Goal: Task Accomplishment & Management: Use online tool/utility

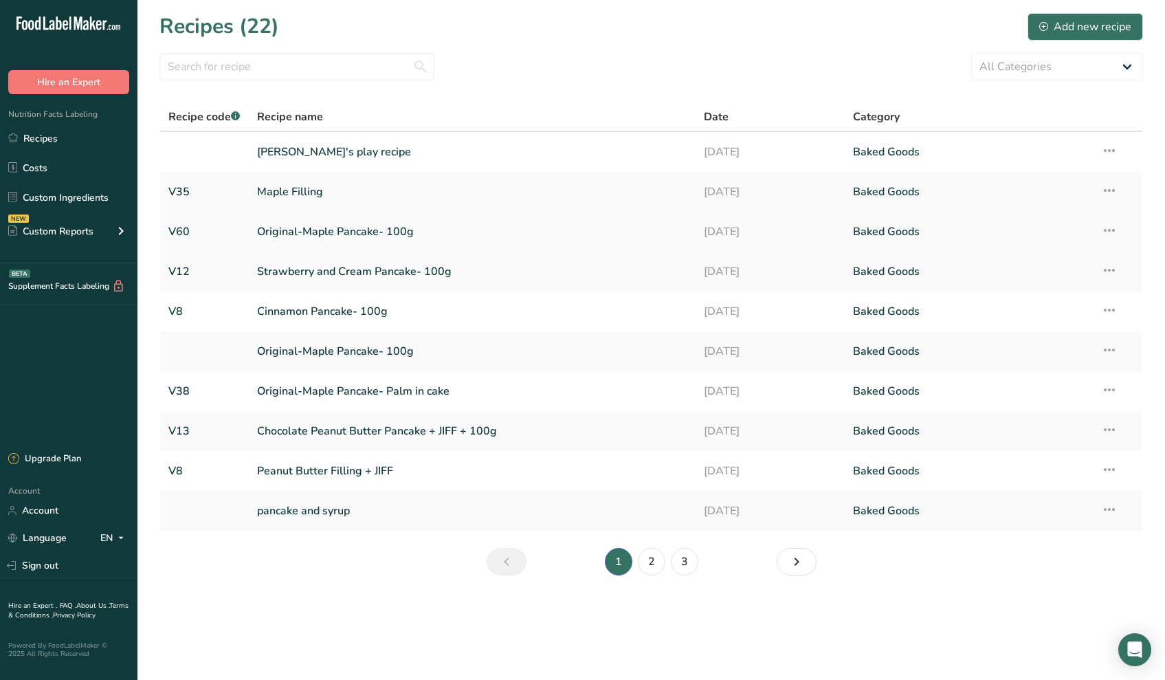
click at [318, 229] on link "Original-Maple Pancake- 100g" at bounding box center [472, 231] width 430 height 29
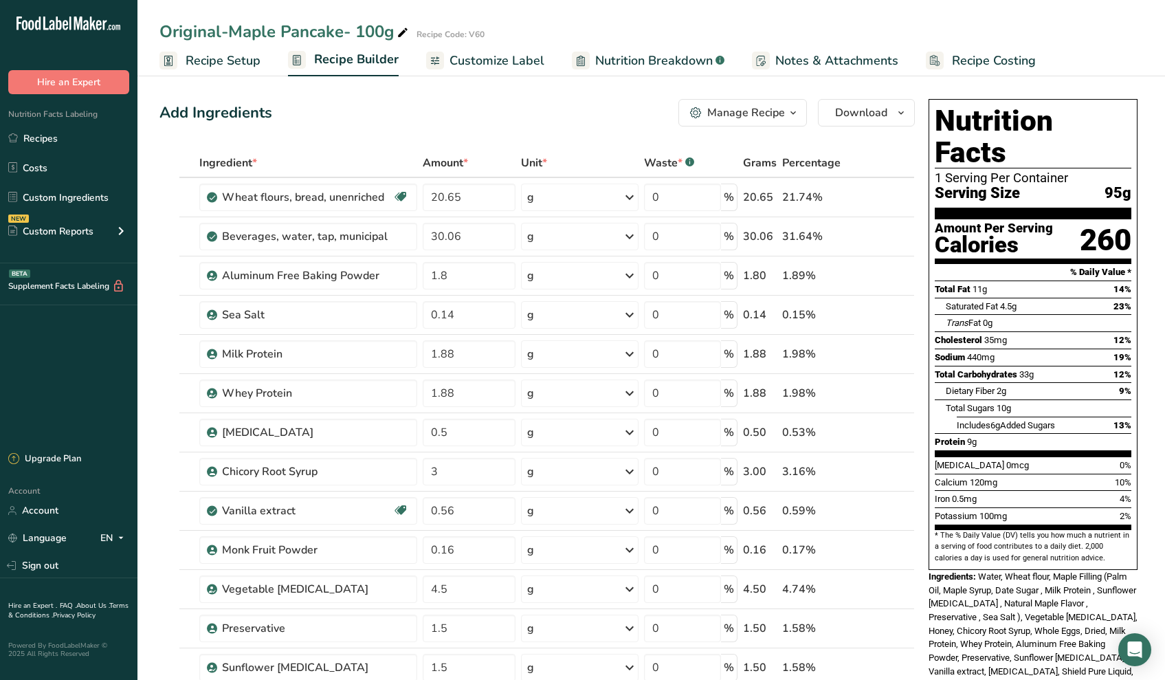
click at [240, 60] on span "Recipe Setup" at bounding box center [223, 61] width 75 height 19
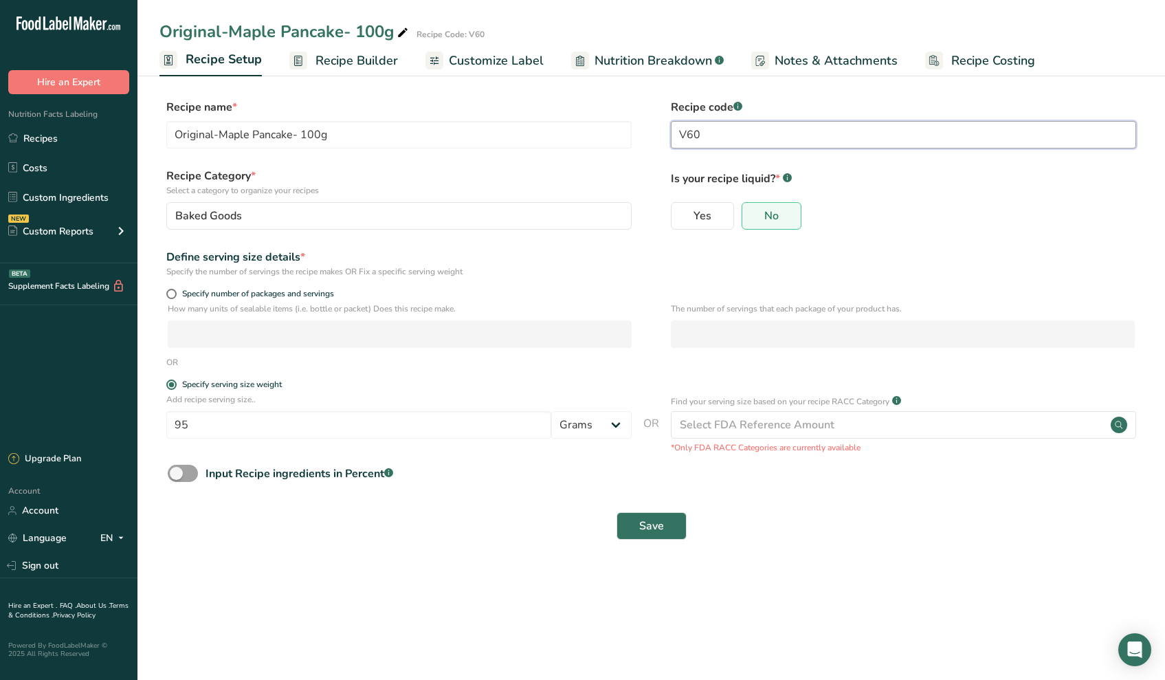
click at [713, 136] on input "V60" at bounding box center [903, 134] width 465 height 27
type input "V61"
click at [656, 523] on span "Save" at bounding box center [651, 525] width 25 height 16
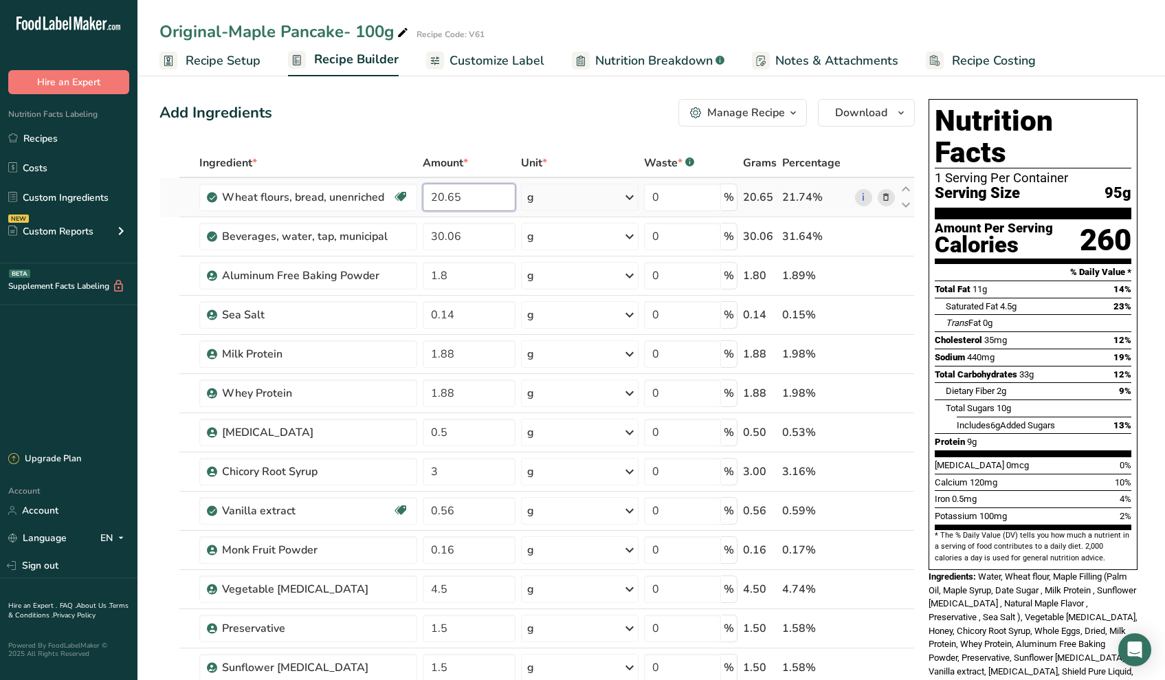
click at [478, 210] on input "20.65" at bounding box center [469, 196] width 93 height 27
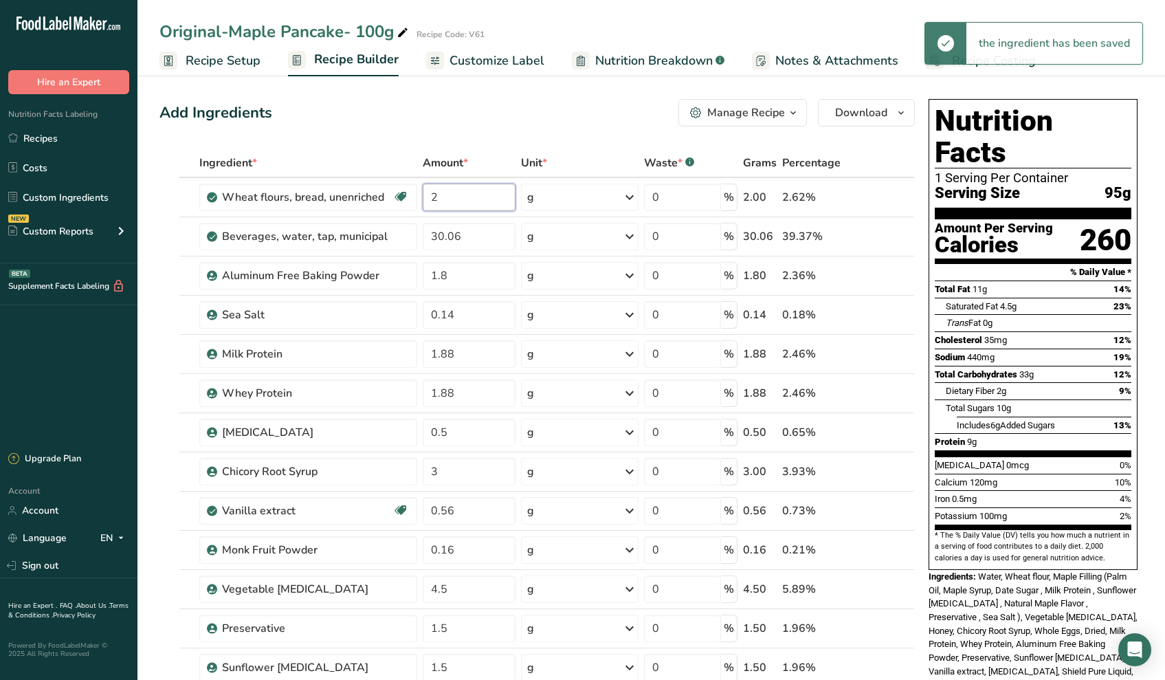
type input "21"
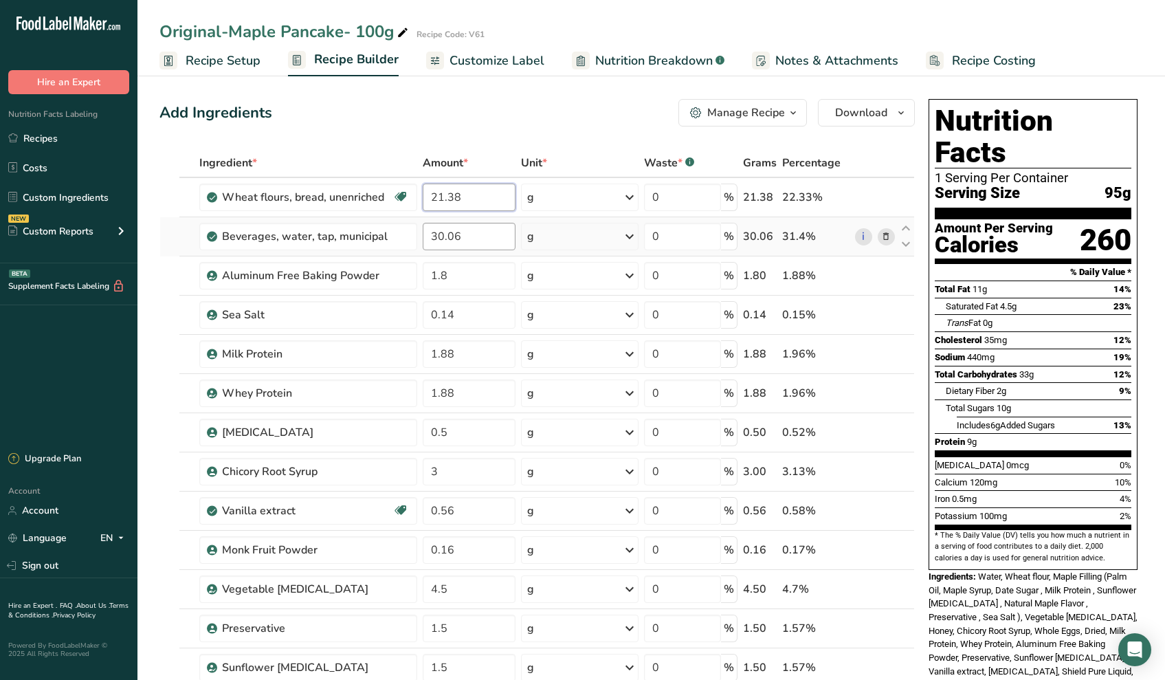
type input "21.38"
click at [498, 234] on div "Ingredient * Amount * Unit * Waste * .a-a{fill:#347362;}.b-a{fill:#fff;} Grams …" at bounding box center [536, 578] width 755 height 860
type input "30.51"
click at [469, 280] on div "Ingredient * Amount * Unit * Waste * .a-a{fill:#347362;}.b-a{fill:#fff;} Grams …" at bounding box center [536, 578] width 755 height 860
type input "1.48"
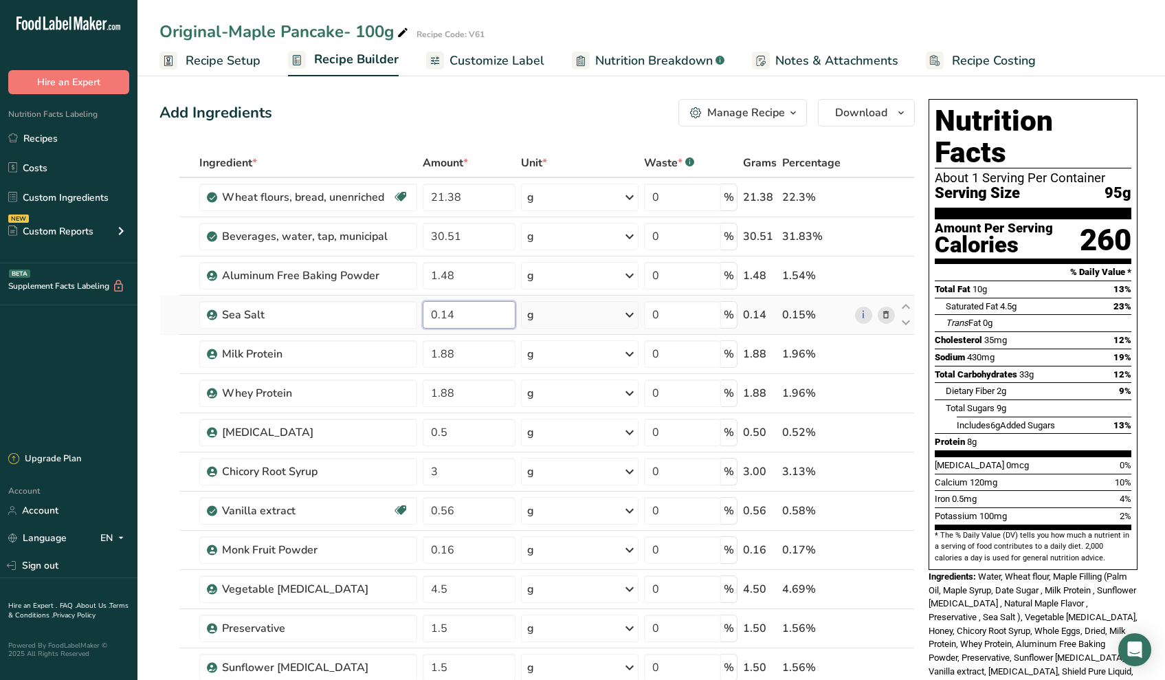
click at [488, 320] on div "Ingredient * Amount * Unit * Waste * .a-a{fill:#347362;}.b-a{fill:#fff;} Grams …" at bounding box center [536, 578] width 755 height 860
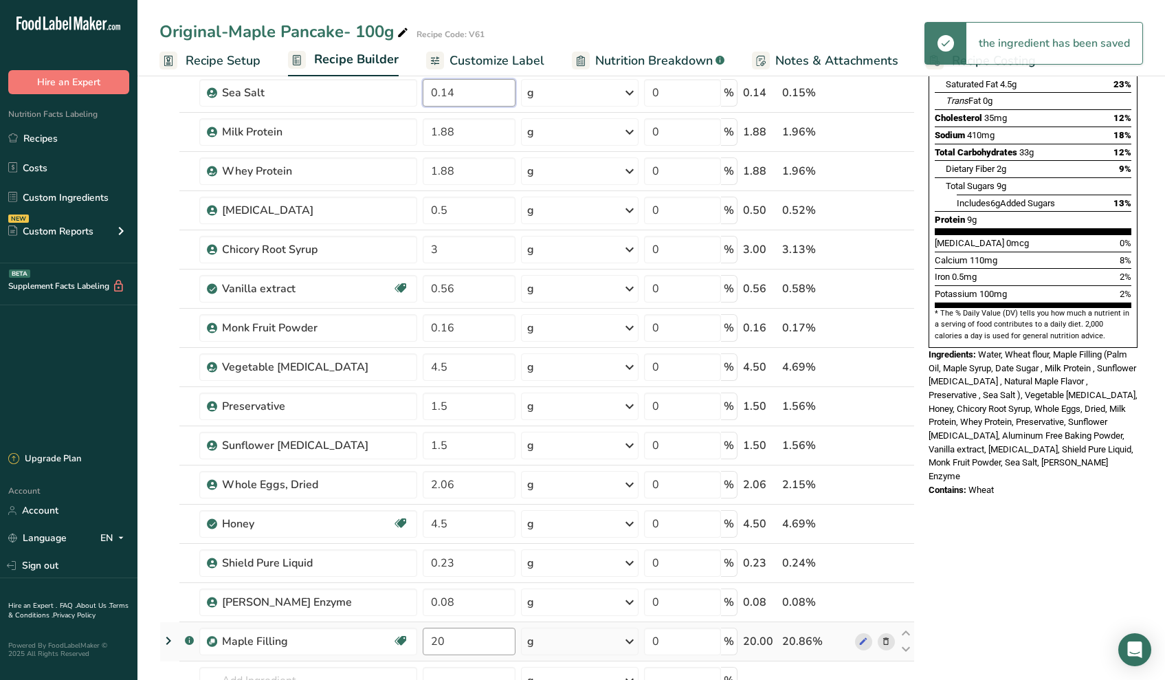
scroll to position [478, 0]
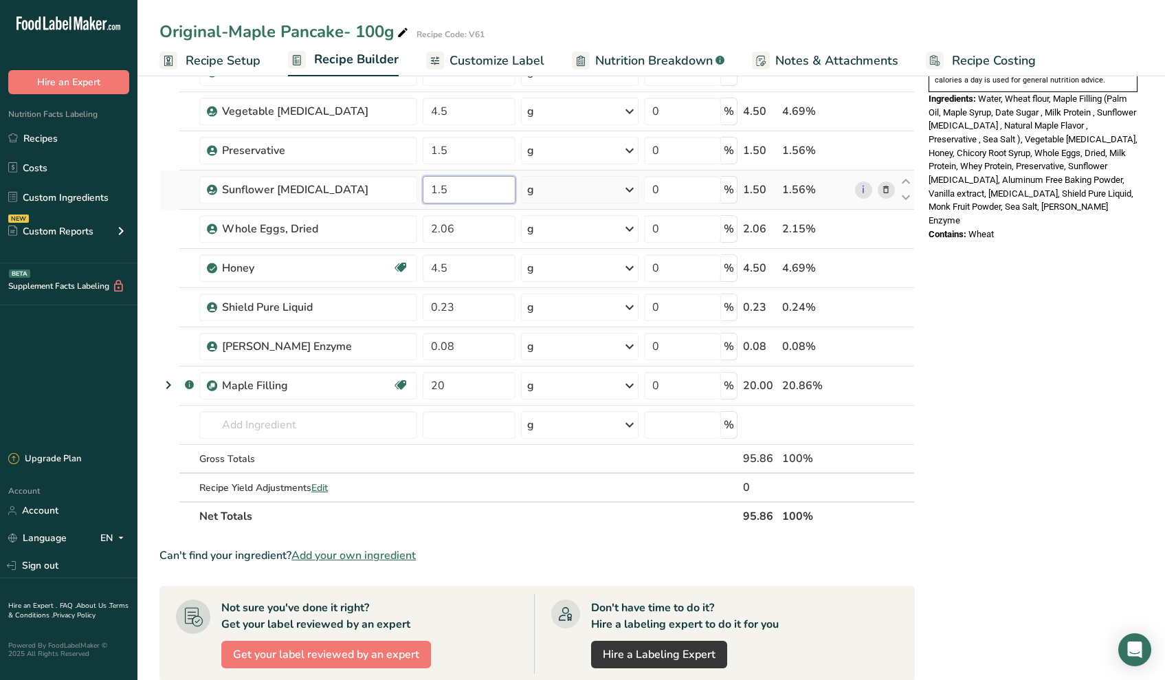
click at [467, 195] on div "Ingredient * Amount * Unit * Waste * .a-a{fill:#347362;}.b-a{fill:#fff;} Grams …" at bounding box center [536, 101] width 755 height 860
type input "1"
type input "0.75"
click at [473, 240] on div "Ingredient * Amount * Unit * Waste * .a-a{fill:#347362;}.b-a{fill:#fff;} Grams …" at bounding box center [536, 101] width 755 height 860
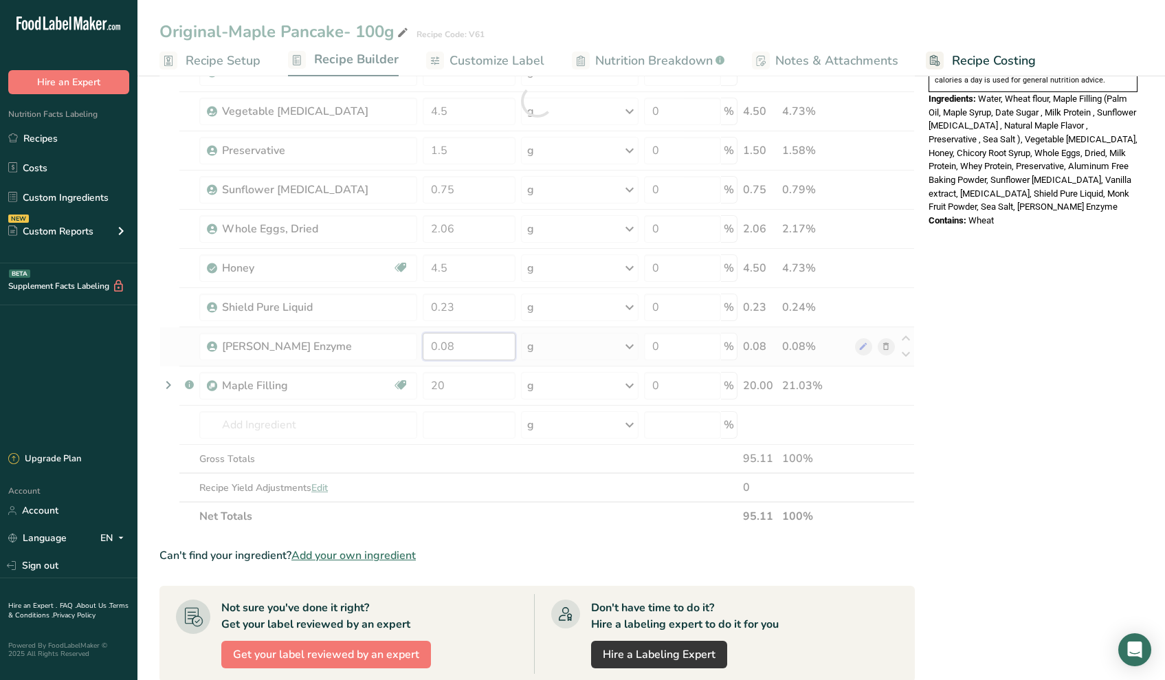
click at [494, 340] on div "Ingredient * Amount * Unit * Waste * .a-a{fill:#347362;}.b-a{fill:#fff;} Grams …" at bounding box center [536, 101] width 755 height 860
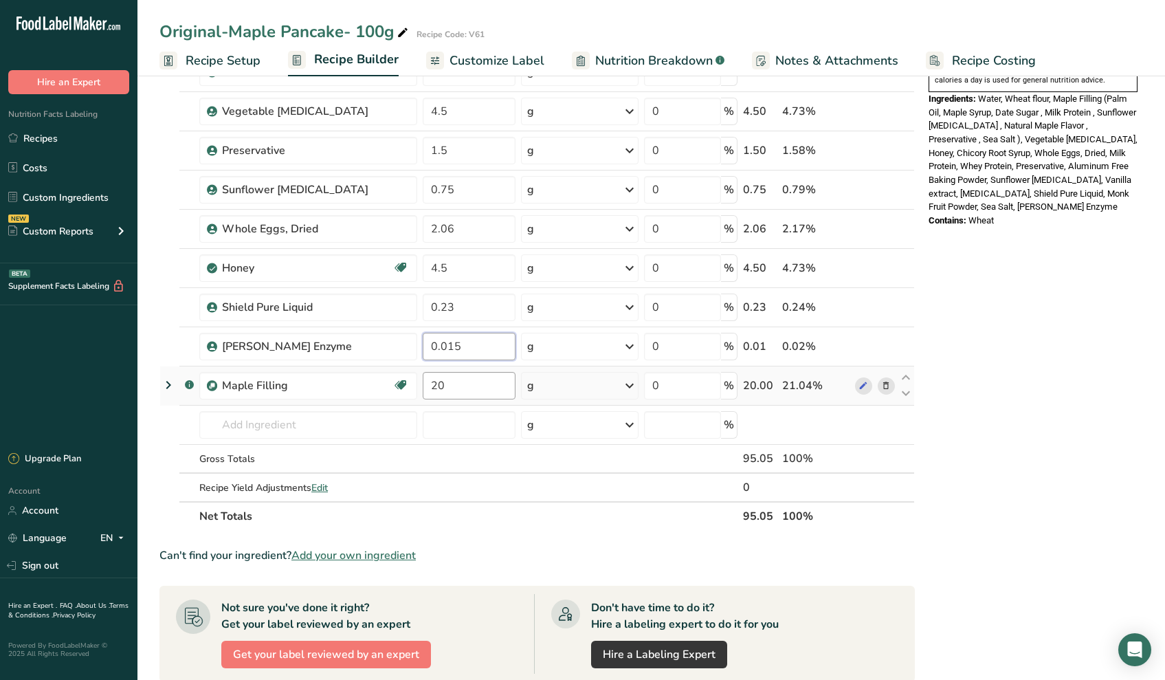
type input "0.015"
click at [450, 387] on div "Ingredient * Amount * Unit * Waste * .a-a{fill:#347362;}.b-a{fill:#fff;} Grams …" at bounding box center [536, 101] width 755 height 860
click at [459, 151] on div "Ingredient * Amount * Unit * Waste * .a-a{fill:#347362;}.b-a{fill:#fff;} Grams …" at bounding box center [536, 101] width 755 height 860
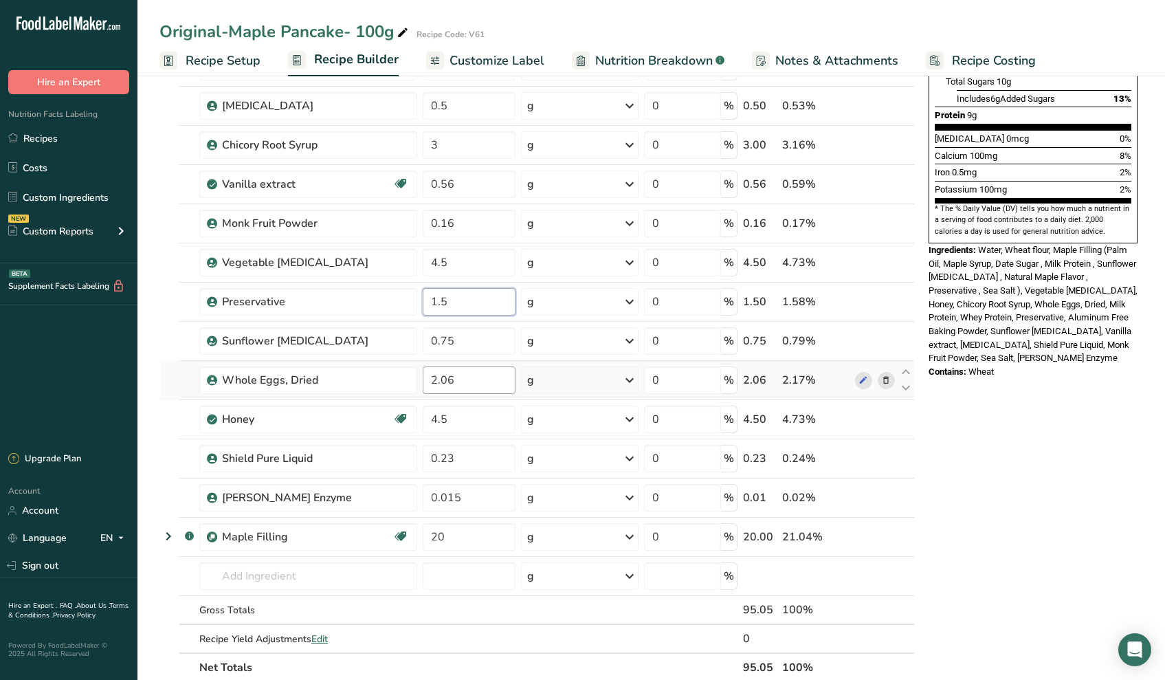
scroll to position [626, 0]
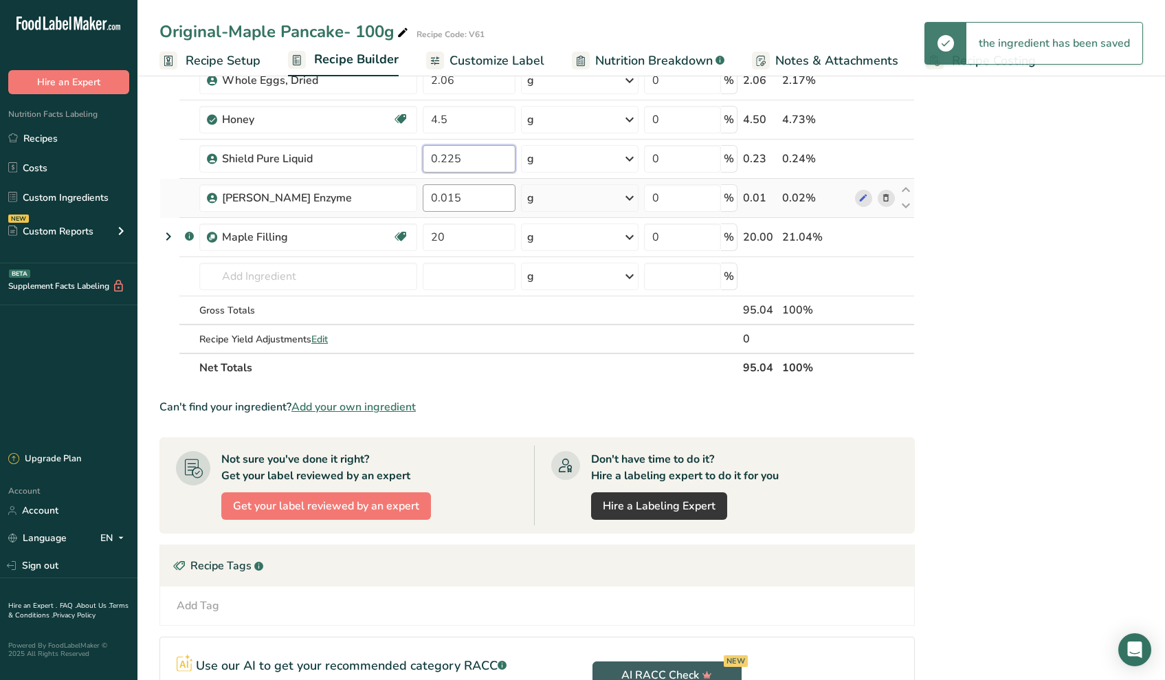
type input "0.225"
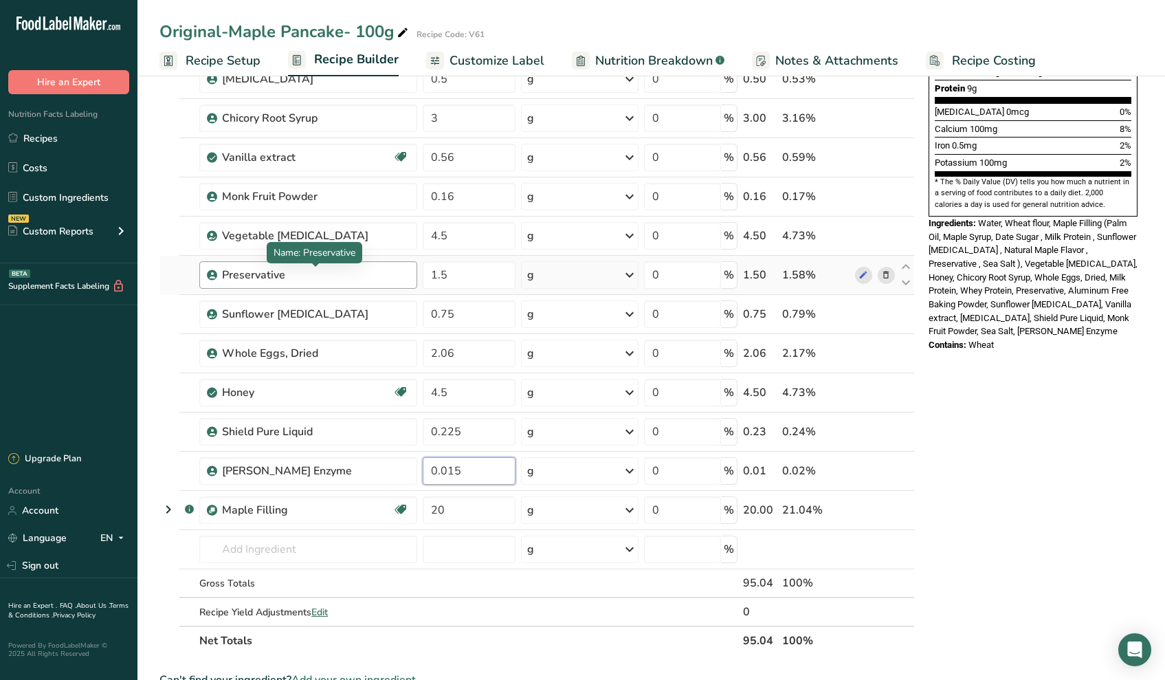
scroll to position [350, 0]
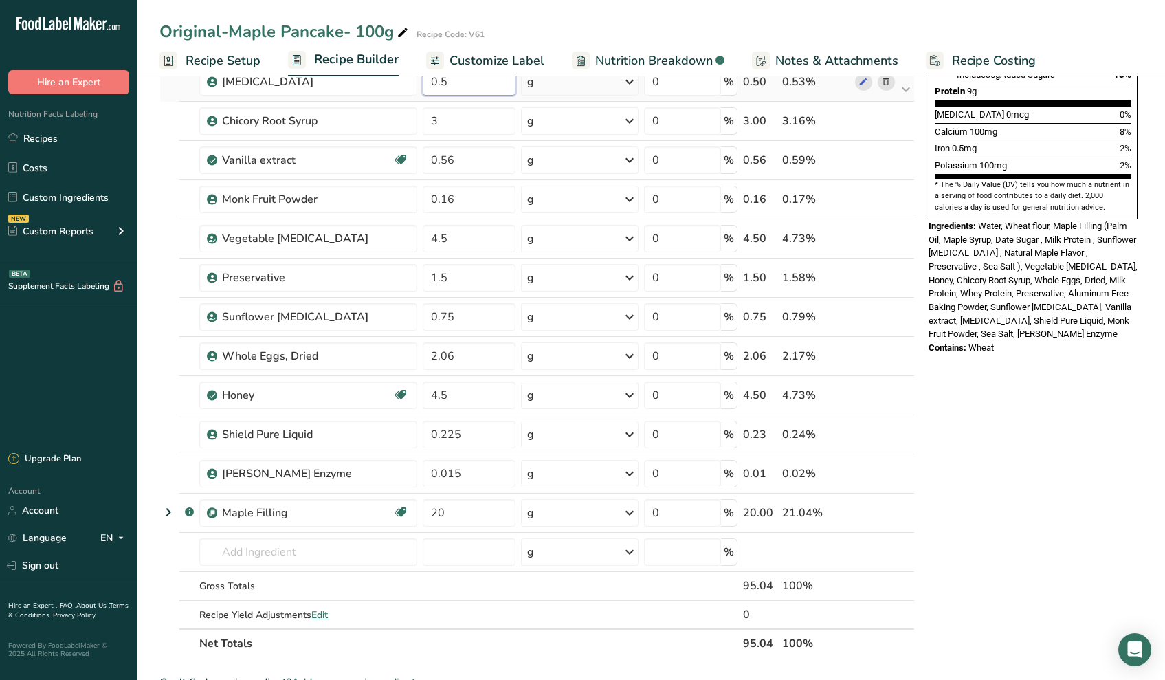
click at [451, 89] on div "Ingredient * Amount * Unit * Waste * .a-a{fill:#347362;}.b-a{fill:#fff;} Grams …" at bounding box center [536, 228] width 755 height 860
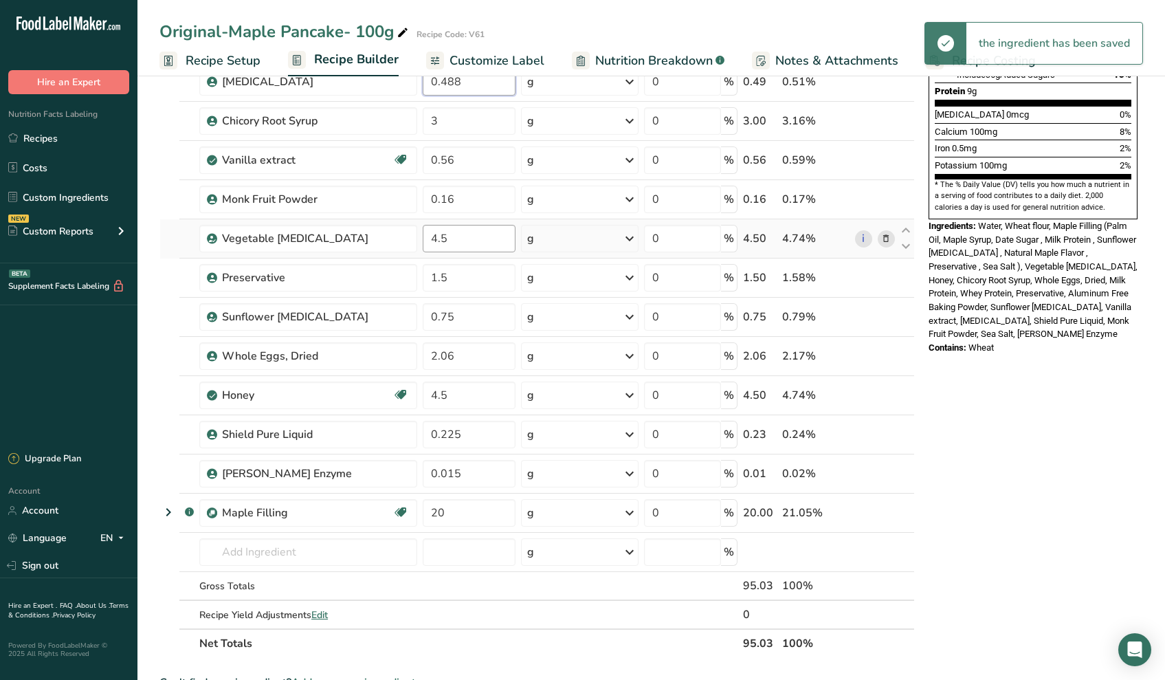
type input "0.488"
click at [473, 228] on div "Ingredient * Amount * Unit * Waste * .a-a{fill:#347362;}.b-a{fill:#fff;} Grams …" at bounding box center [536, 228] width 755 height 860
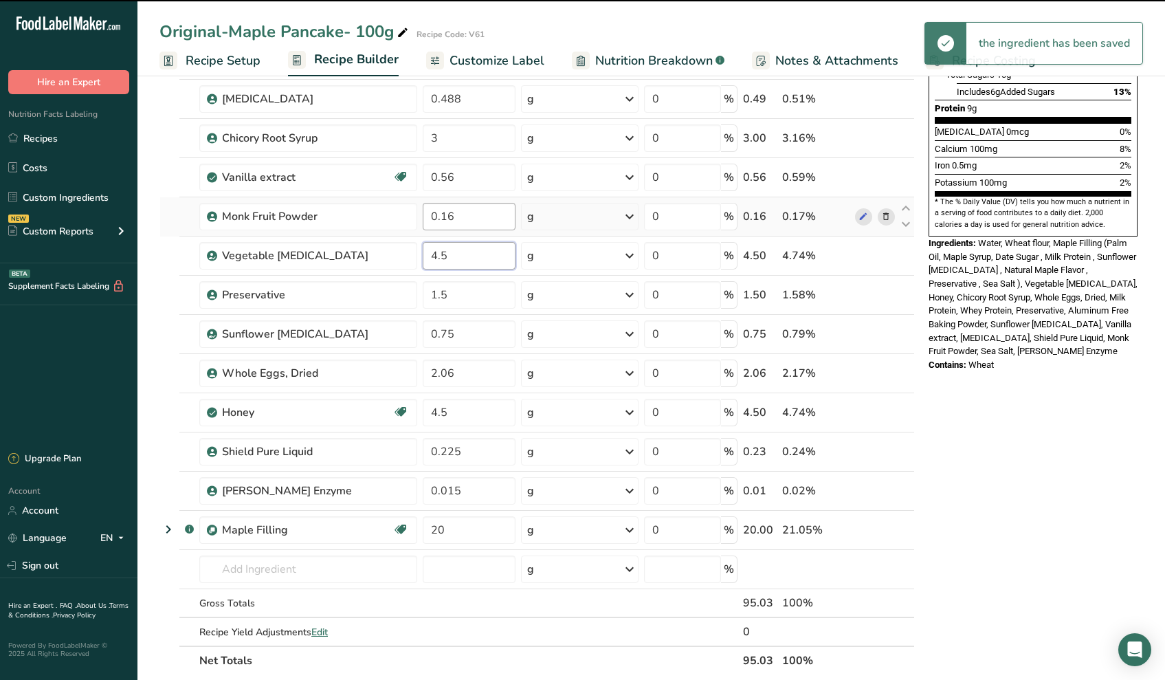
scroll to position [158, 0]
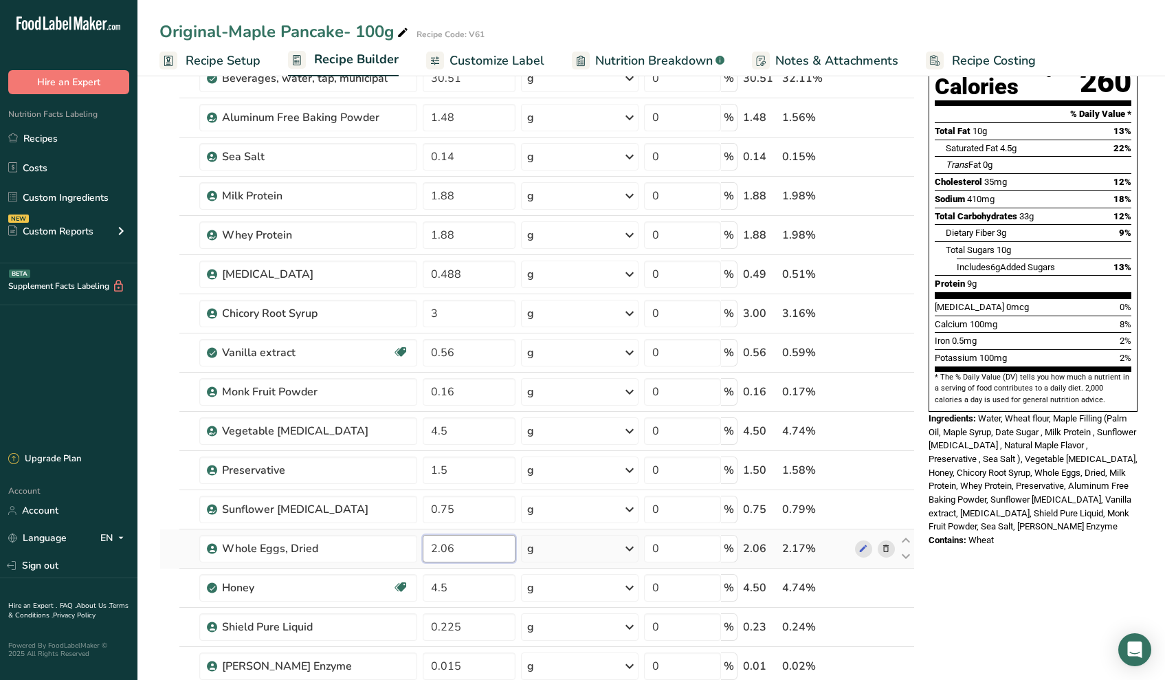
click at [475, 546] on div "Ingredient * Amount * Unit * Waste * .a-a{fill:#347362;}.b-a{fill:#fff;} Grams …" at bounding box center [536, 420] width 755 height 860
type input "2.055"
click at [477, 586] on div "Ingredient * Amount * Unit * Waste * .a-a{fill:#347362;}.b-a{fill:#fff;} Grams …" at bounding box center [536, 420] width 755 height 860
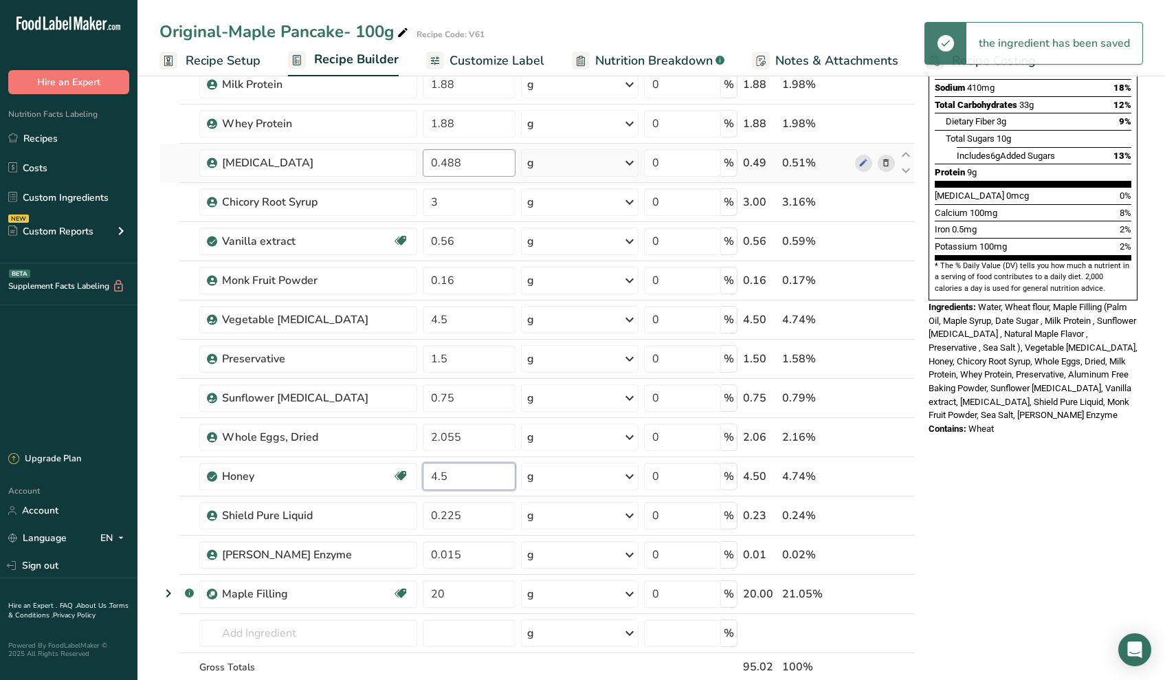
scroll to position [267, 0]
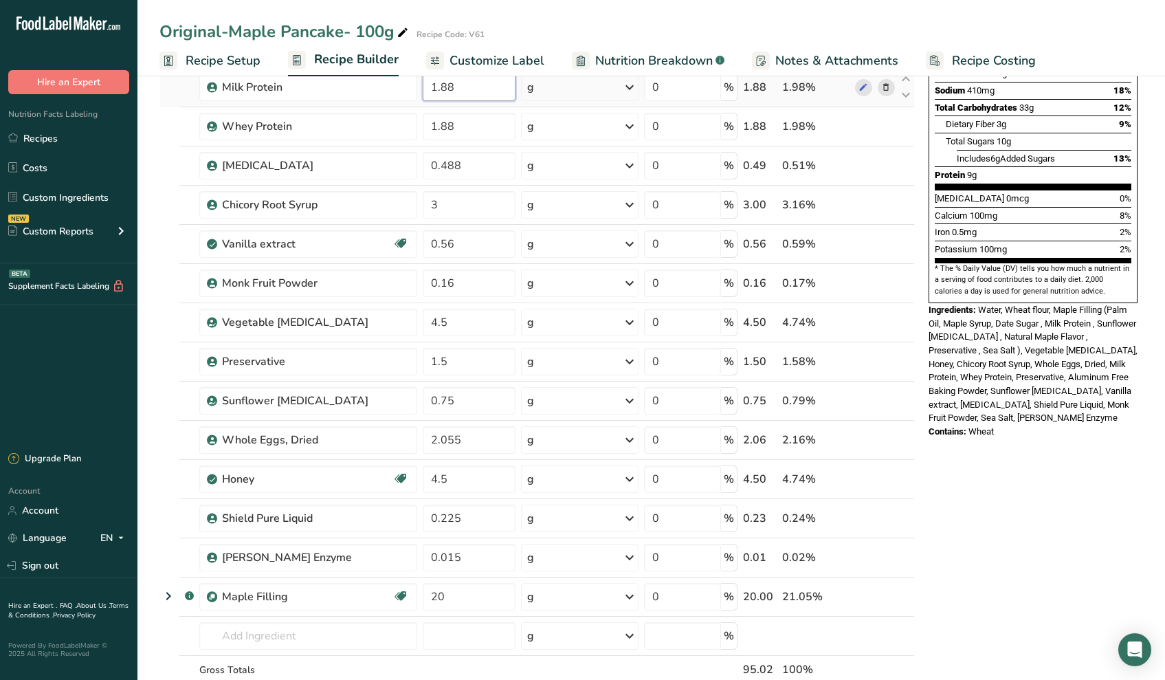
click at [486, 95] on div "Ingredient * Amount * Unit * Waste * .a-a{fill:#347362;}.b-a{fill:#fff;} Grams …" at bounding box center [536, 312] width 755 height 860
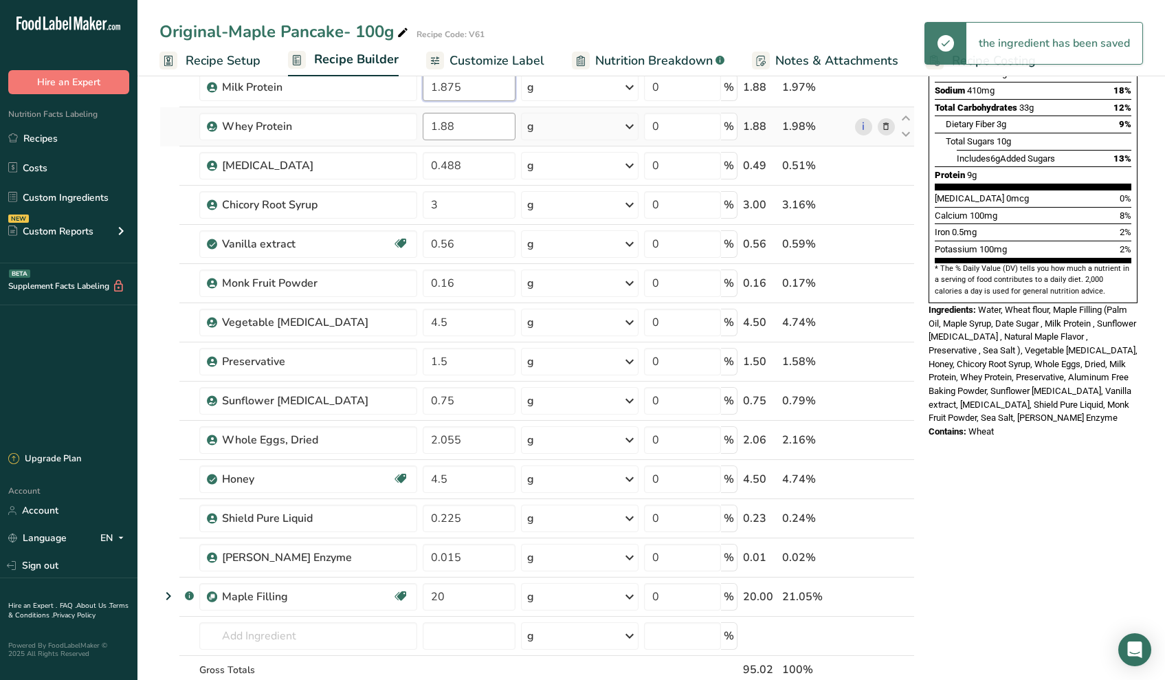
type input "1.875"
click at [491, 133] on div "Ingredient * Amount * Unit * Waste * .a-a{fill:#347362;}.b-a{fill:#fff;} Grams …" at bounding box center [536, 312] width 755 height 860
type input "1.875"
click at [425, 335] on div "Ingredient * Amount * Unit * Waste * .a-a{fill:#347362;}.b-a{fill:#fff;} Grams …" at bounding box center [536, 312] width 755 height 860
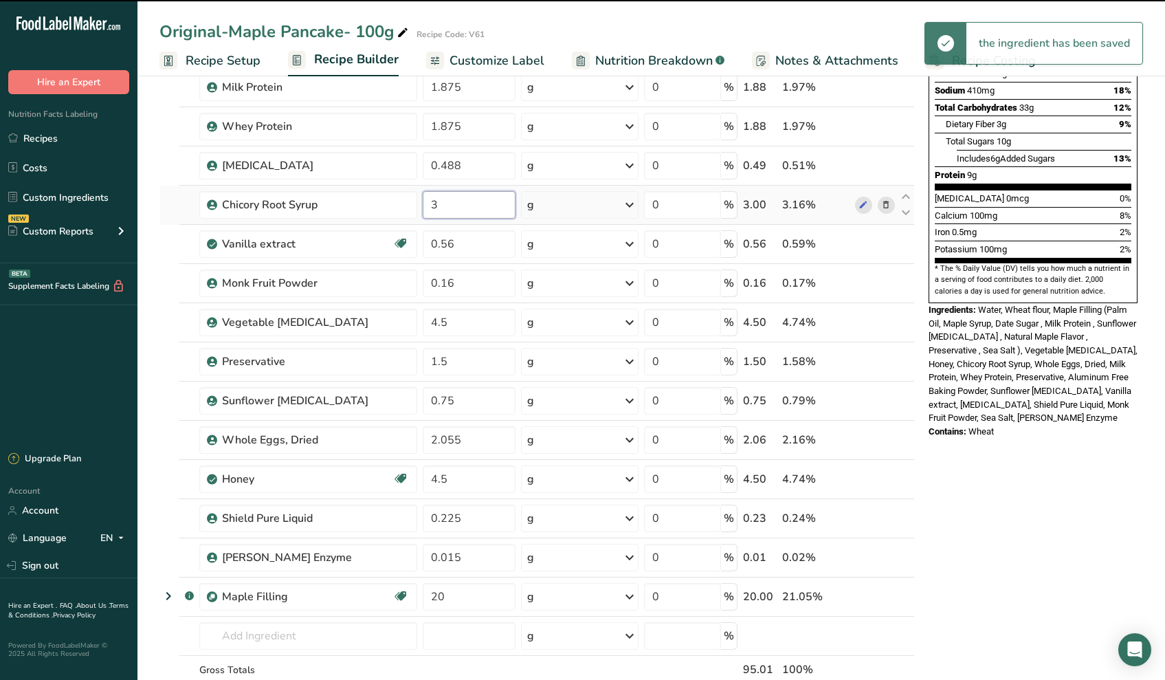
click at [514, 212] on div "Ingredient * Amount * Unit * Waste * .a-a{fill:#347362;}.b-a{fill:#fff;} Grams …" at bounding box center [536, 312] width 755 height 860
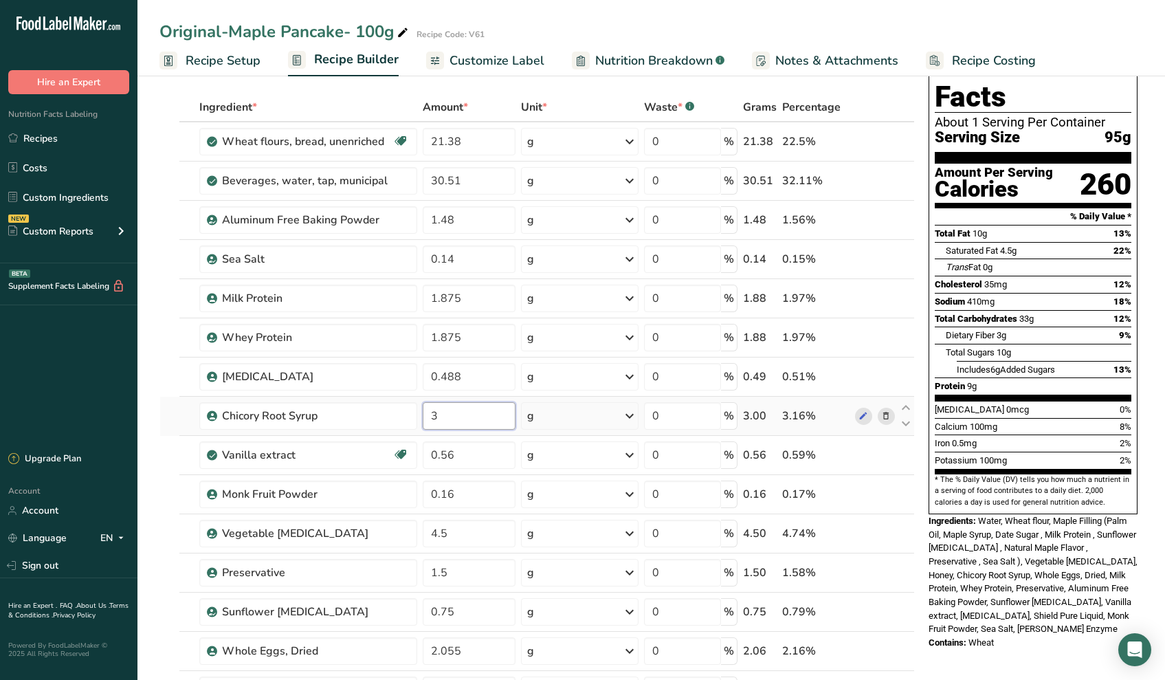
scroll to position [0, 0]
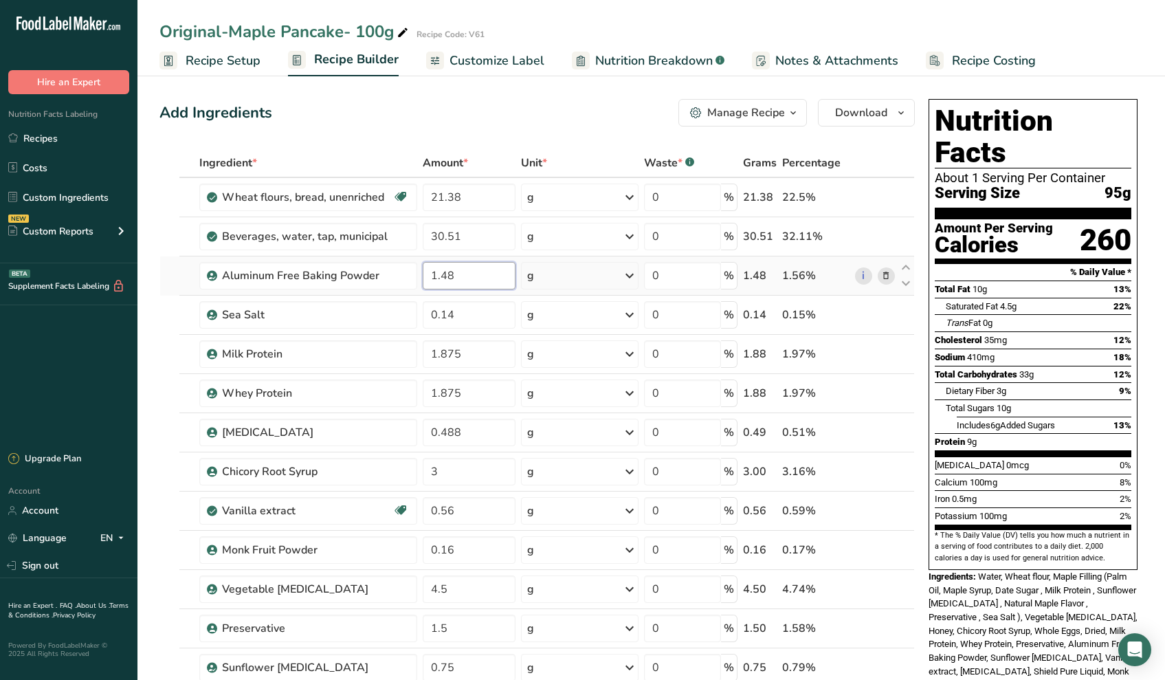
click at [478, 284] on div "Ingredient * Amount * Unit * Waste * .a-a{fill:#347362;}.b-a{fill:#fff;} Grams …" at bounding box center [536, 578] width 755 height 860
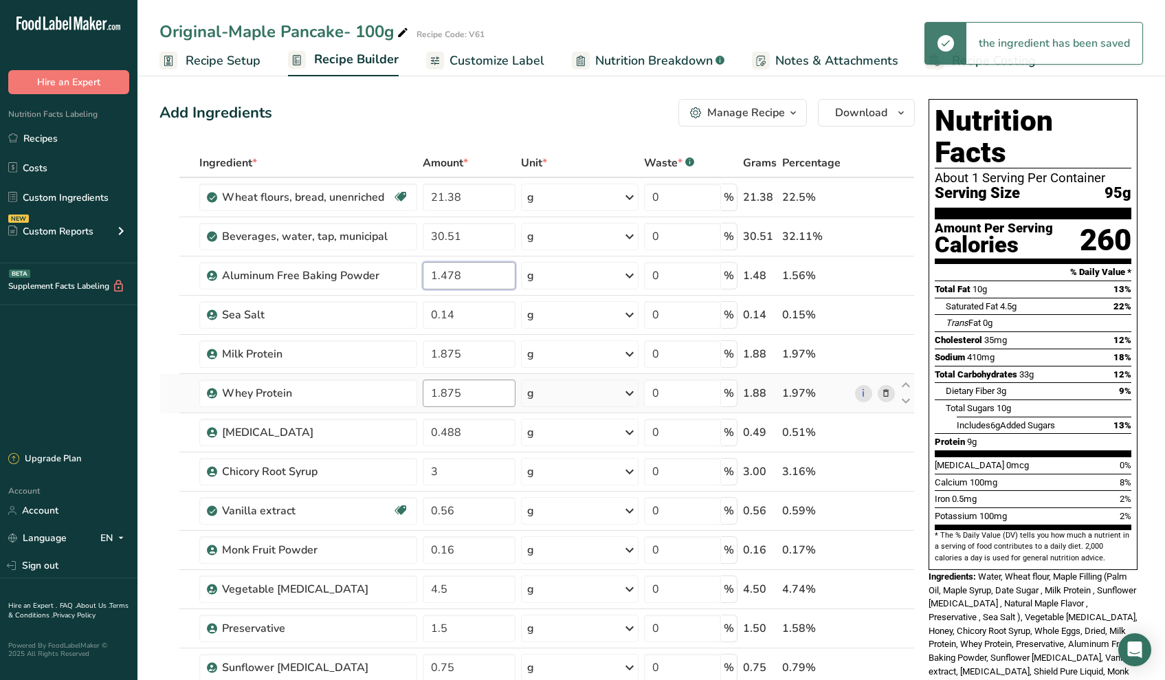
type input "1.478"
click at [473, 393] on div "Ingredient * Amount * Unit * Waste * .a-a{fill:#347362;}.b-a{fill:#fff;} Grams …" at bounding box center [536, 578] width 755 height 860
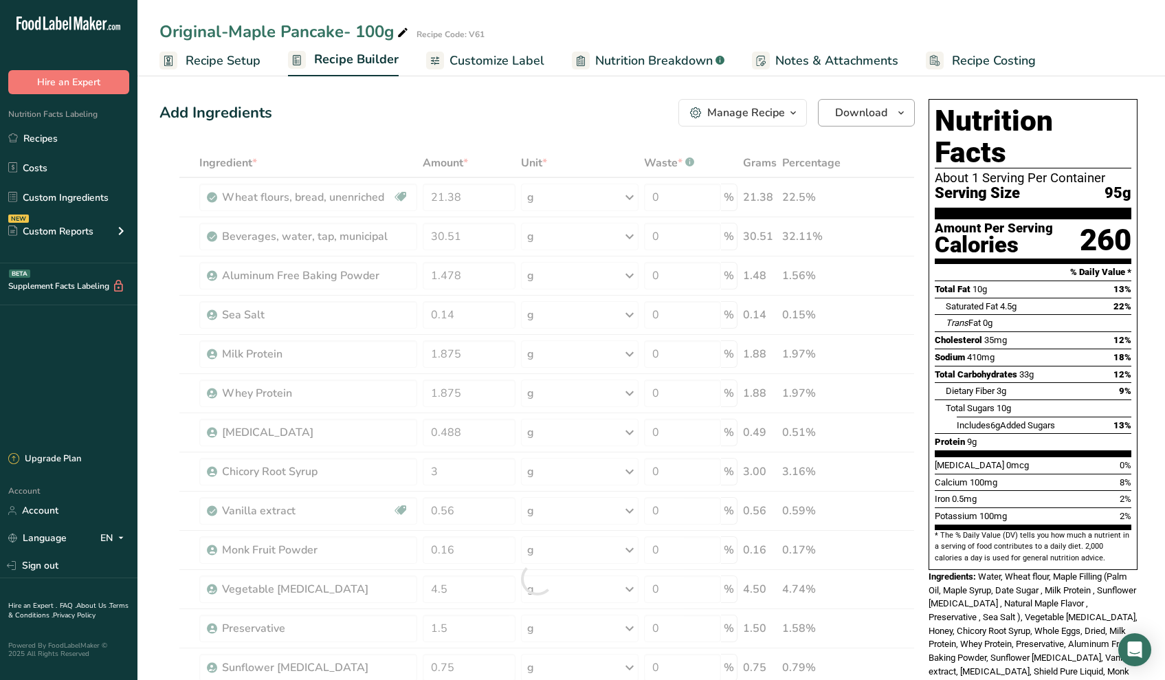
click at [899, 112] on icon "button" at bounding box center [900, 112] width 11 height 17
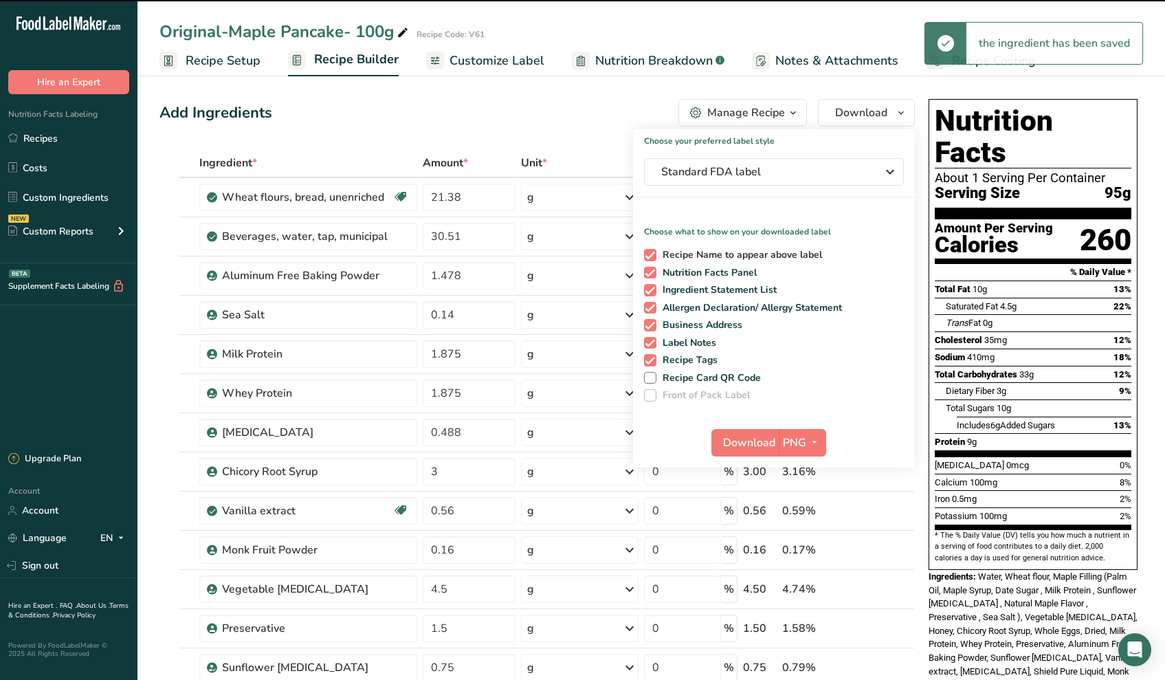
click at [743, 252] on span "Recipe Name to appear above label" at bounding box center [739, 255] width 166 height 12
click at [653, 252] on input "Recipe Name to appear above label" at bounding box center [648, 254] width 9 height 9
checkbox input "false"
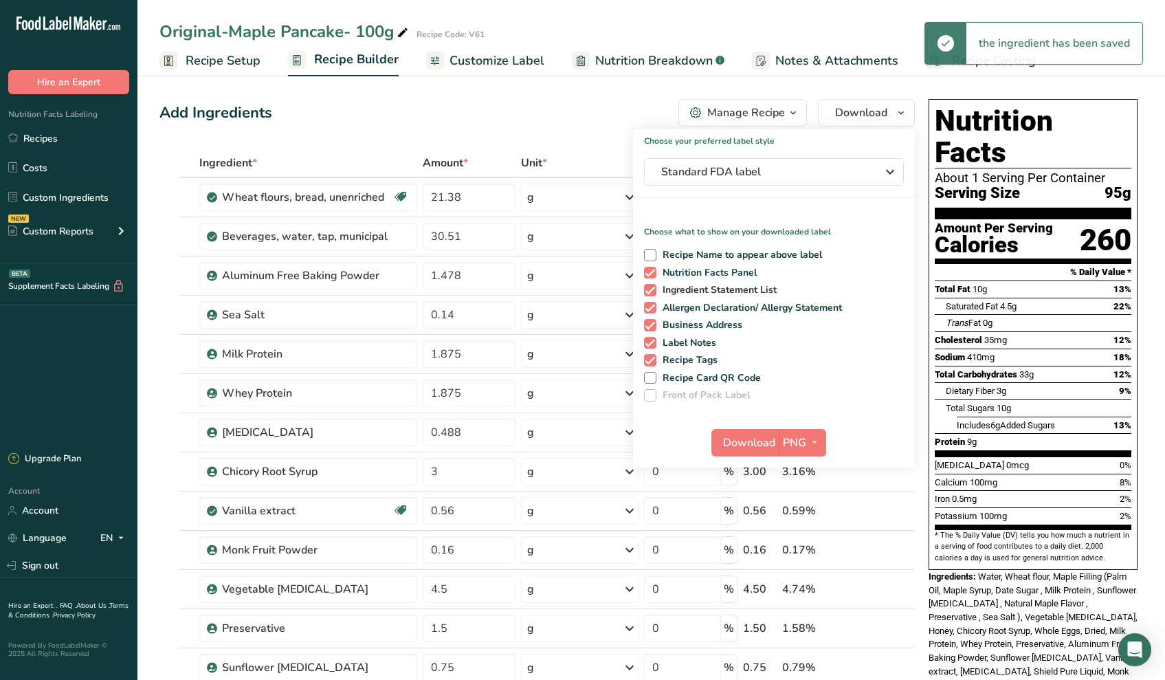
click at [711, 284] on span "Ingredient Statement List" at bounding box center [716, 290] width 121 height 12
click at [653, 285] on input "Ingredient Statement List" at bounding box center [648, 289] width 9 height 9
checkbox input "false"
click at [707, 302] on span "Allergen Declaration/ Allergy Statement" at bounding box center [749, 308] width 186 height 12
click at [653, 303] on input "Allergen Declaration/ Allergy Statement" at bounding box center [648, 307] width 9 height 9
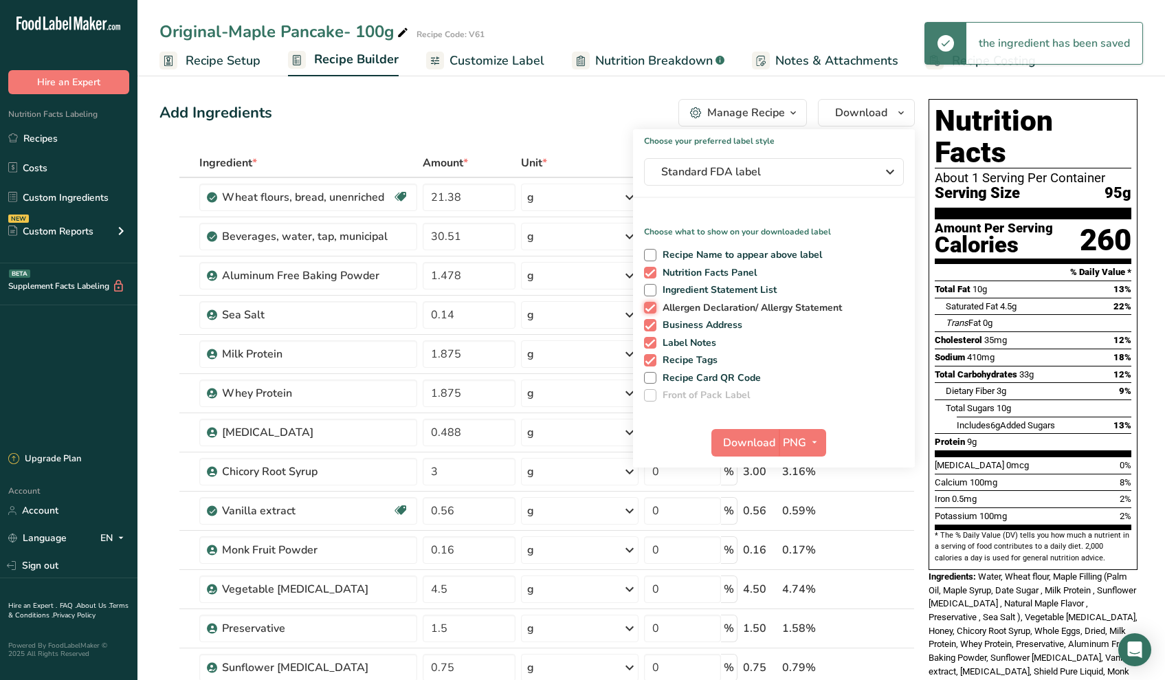
checkbox input "false"
click at [700, 324] on span "Business Address" at bounding box center [699, 325] width 87 height 12
click at [653, 324] on input "Business Address" at bounding box center [648, 324] width 9 height 9
checkbox input "false"
click at [699, 337] on span "Label Notes" at bounding box center [686, 343] width 60 height 12
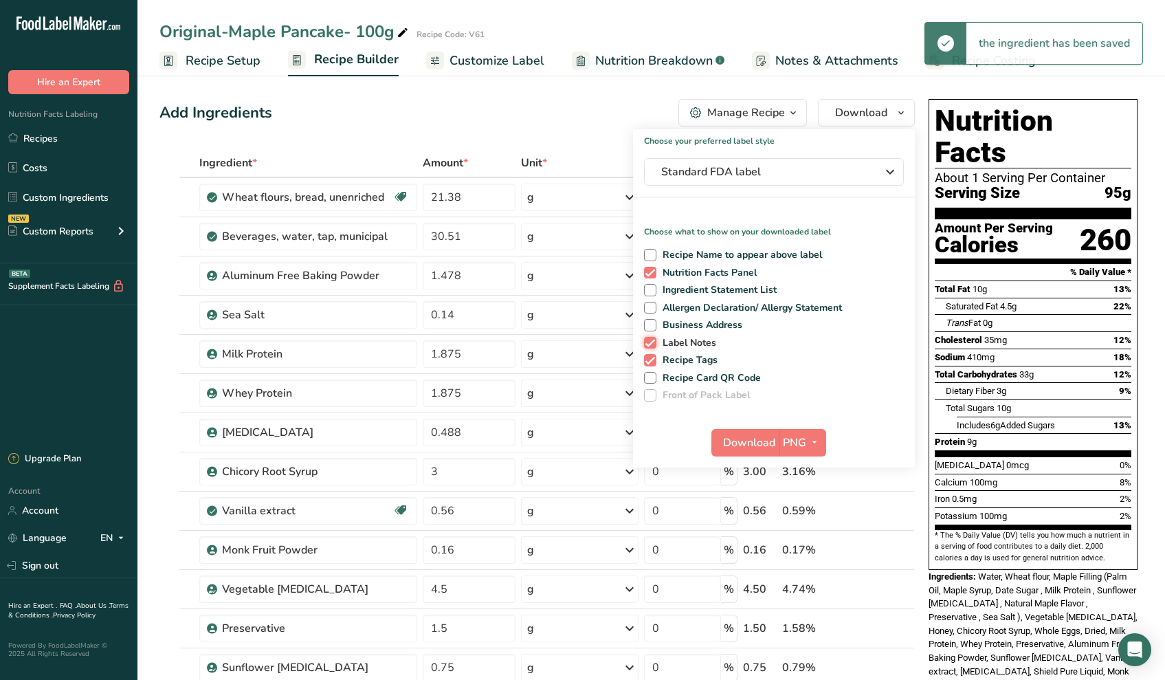
click at [653, 338] on input "Label Notes" at bounding box center [648, 342] width 9 height 9
checkbox input "false"
click at [695, 359] on span "Recipe Tags" at bounding box center [687, 360] width 62 height 12
click at [653, 359] on input "Recipe Tags" at bounding box center [648, 359] width 9 height 9
checkbox input "false"
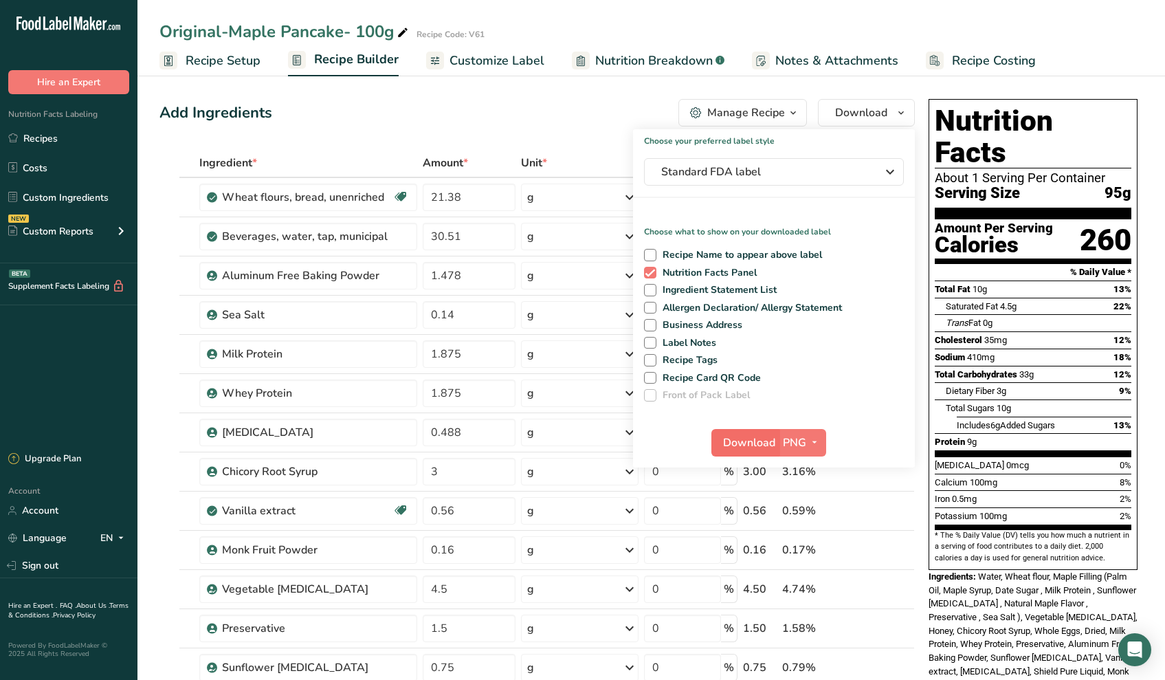
click at [742, 448] on span "Download" at bounding box center [749, 442] width 52 height 16
